Goal: Task Accomplishment & Management: Manage account settings

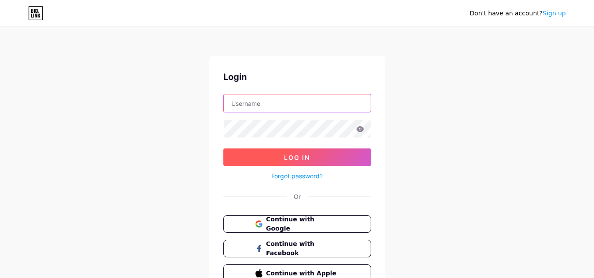
type input "[EMAIL_ADDRESS][DOMAIN_NAME]"
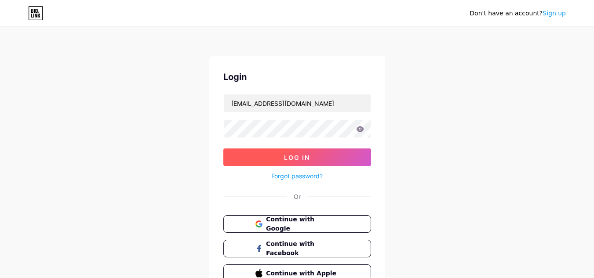
click at [308, 156] on span "Log In" at bounding box center [297, 157] width 26 height 7
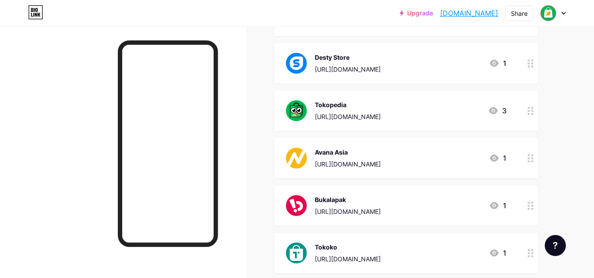
scroll to position [747, 0]
click at [525, 109] on div at bounding box center [530, 111] width 15 height 40
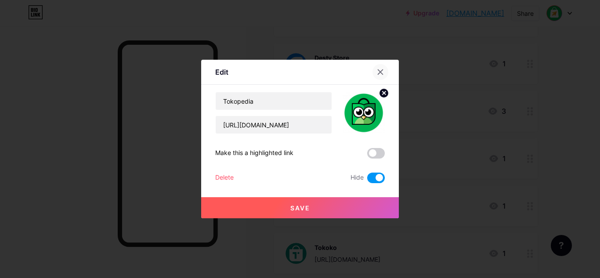
click at [380, 71] on icon at bounding box center [380, 72] width 7 height 7
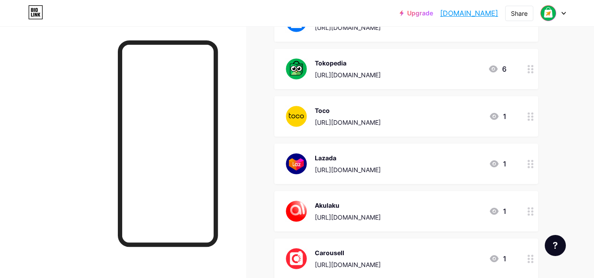
scroll to position [395, 0]
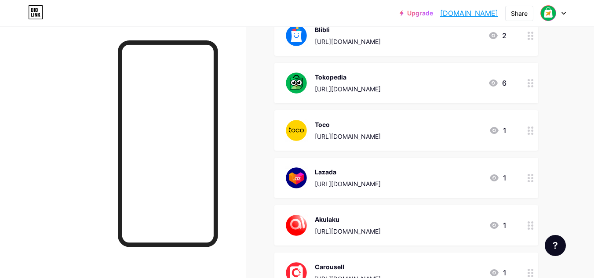
click at [532, 85] on circle at bounding box center [532, 86] width 2 height 2
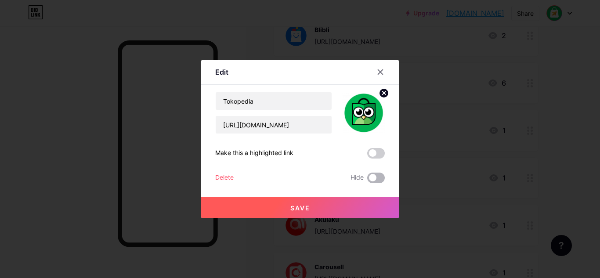
click at [371, 178] on span at bounding box center [376, 178] width 18 height 11
click at [367, 180] on input "checkbox" at bounding box center [367, 180] width 0 height 0
click at [376, 206] on button "Save" at bounding box center [300, 207] width 198 height 21
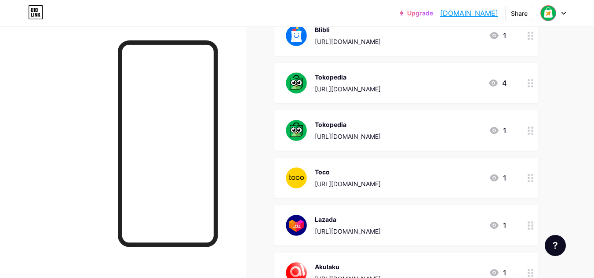
scroll to position [308, 0]
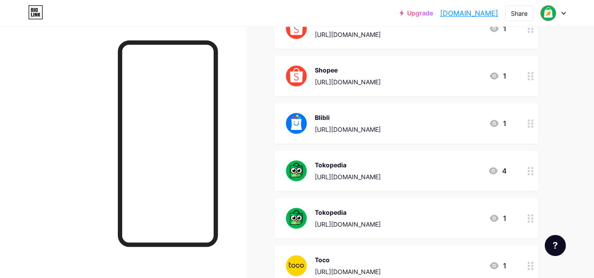
click at [534, 169] on div at bounding box center [530, 171] width 15 height 40
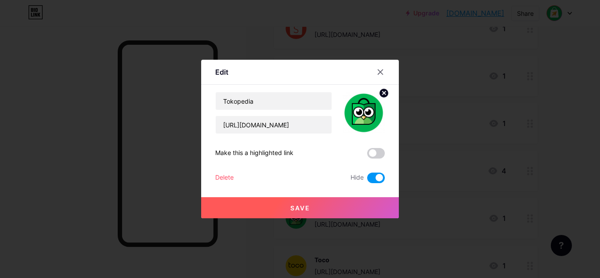
click at [363, 175] on div "Hide" at bounding box center [368, 178] width 34 height 11
click at [367, 176] on span at bounding box center [376, 178] width 18 height 11
click at [367, 180] on input "checkbox" at bounding box center [367, 180] width 0 height 0
click at [354, 203] on button "Save" at bounding box center [300, 207] width 198 height 21
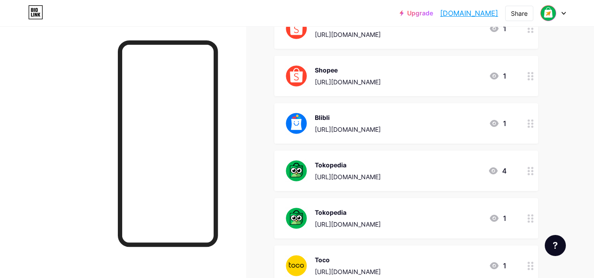
click at [532, 215] on circle at bounding box center [532, 215] width 2 height 2
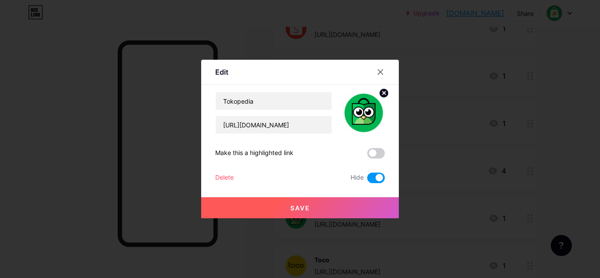
click at [371, 175] on span at bounding box center [376, 178] width 18 height 11
click at [367, 180] on input "checkbox" at bounding box center [367, 180] width 0 height 0
click at [349, 203] on button "Save" at bounding box center [300, 207] width 198 height 21
